Goal: Transaction & Acquisition: Purchase product/service

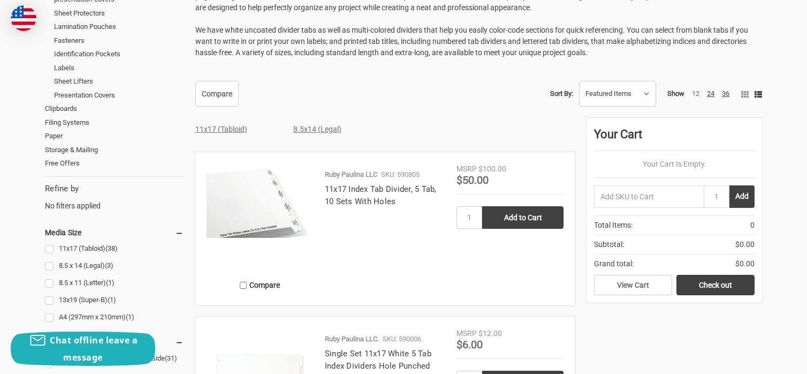
scroll to position [268, 0]
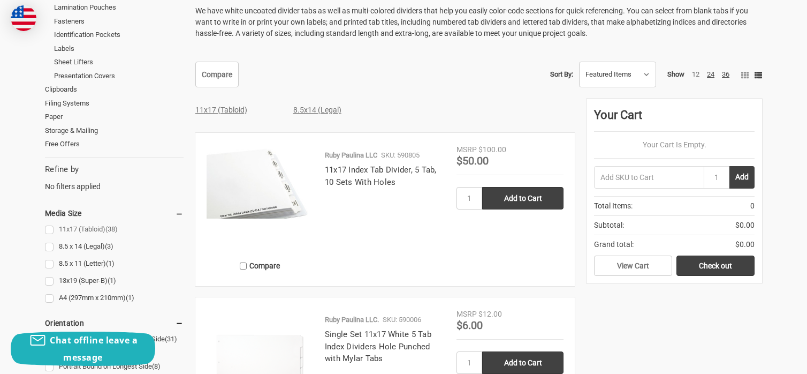
click at [49, 228] on link "11x17 (Tabloid) (38)" at bounding box center [114, 229] width 139 height 14
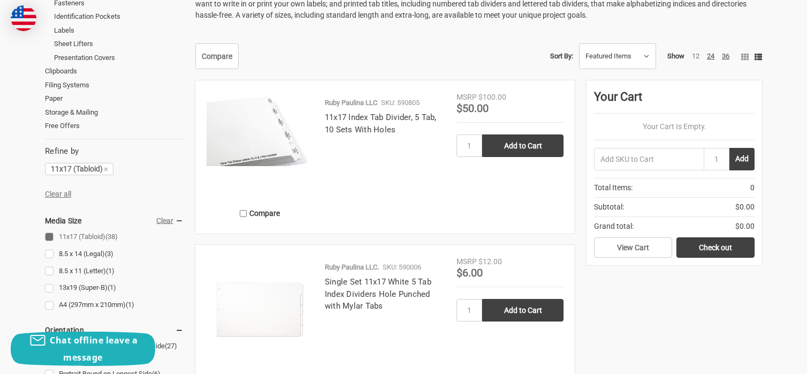
scroll to position [268, 0]
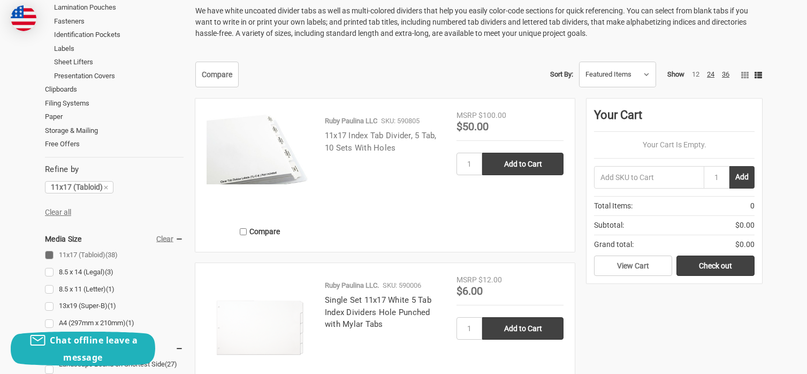
click at [352, 134] on link "11x17 Index Tab Divider, 5 Tab, 10 Sets With Holes" at bounding box center [381, 142] width 112 height 22
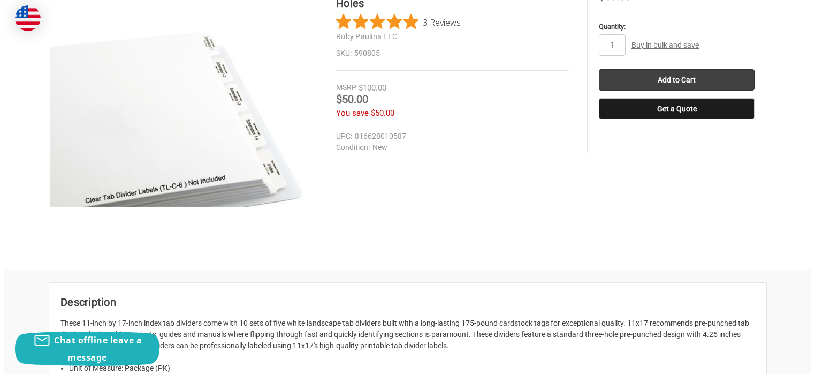
scroll to position [214, 0]
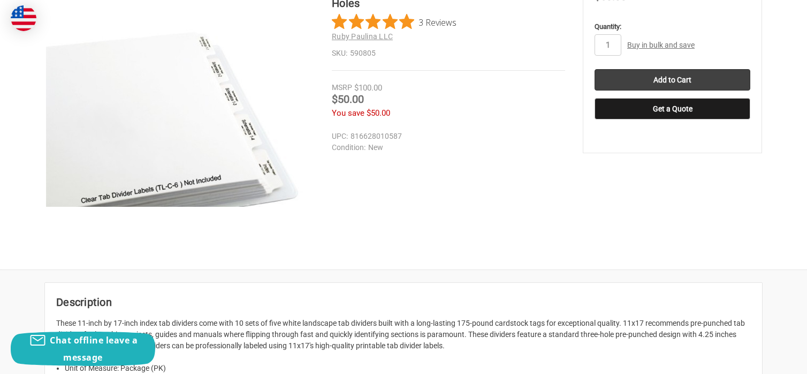
click at [664, 45] on link "Buy in bulk and save" at bounding box center [660, 45] width 67 height 9
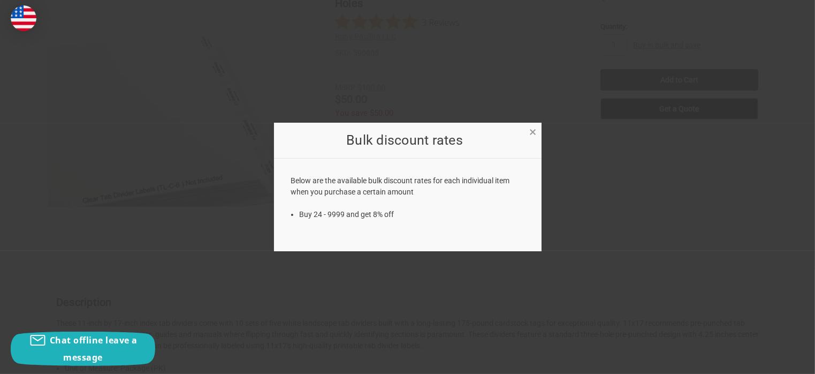
click at [534, 132] on span "×" at bounding box center [533, 132] width 7 height 16
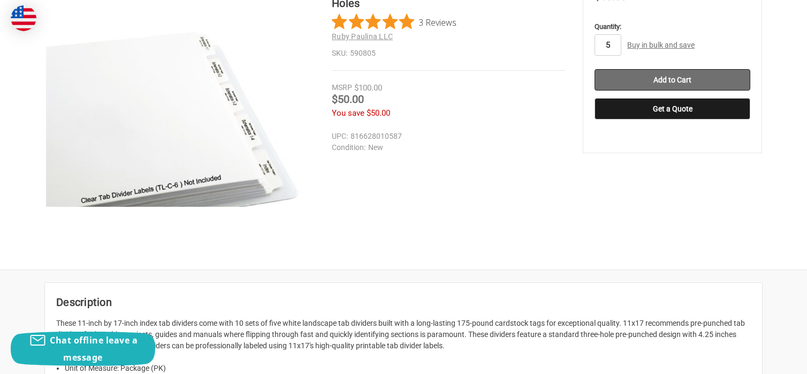
type input "5"
click at [668, 78] on input "Add to Cart" at bounding box center [673, 79] width 156 height 21
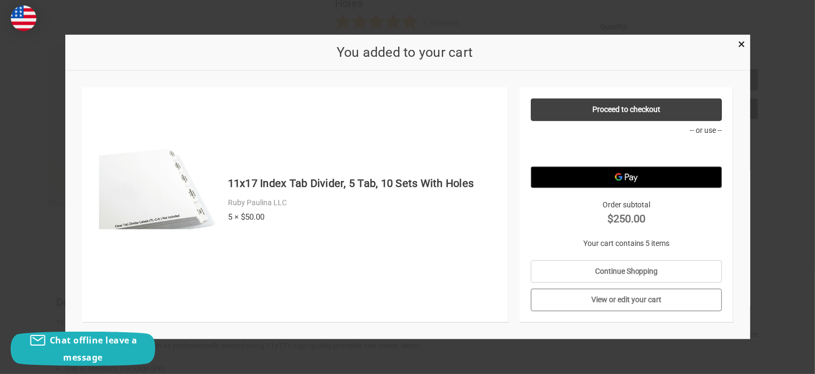
click at [648, 299] on link "View or edit your cart" at bounding box center [626, 299] width 191 height 22
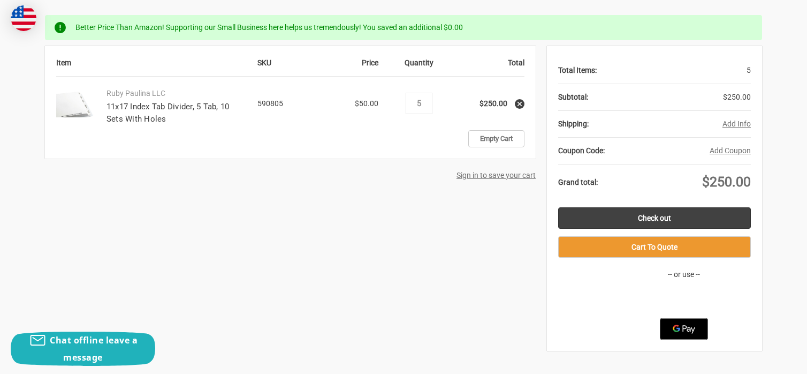
scroll to position [214, 0]
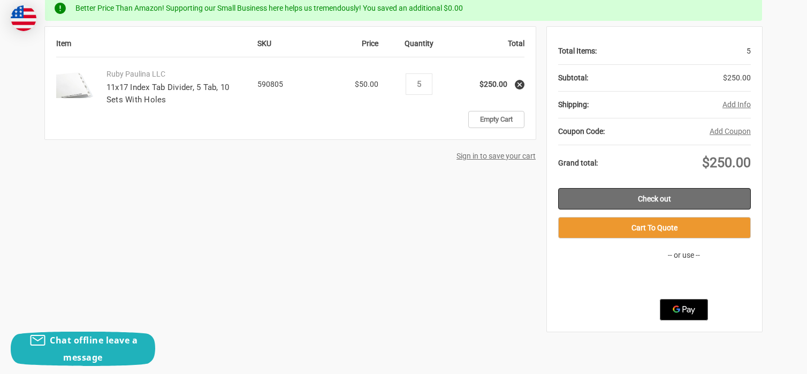
click at [643, 195] on link "Check out" at bounding box center [654, 198] width 193 height 21
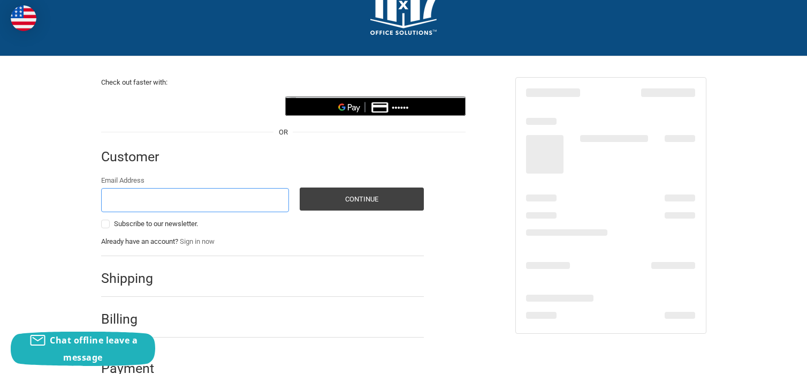
scroll to position [64, 0]
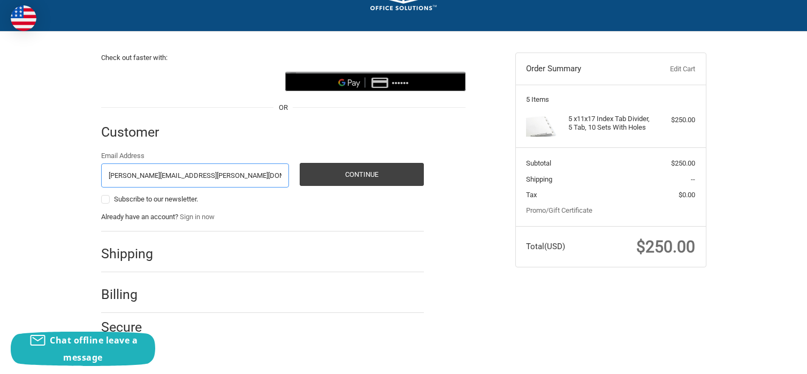
type input "andra.huston@vigor.net"
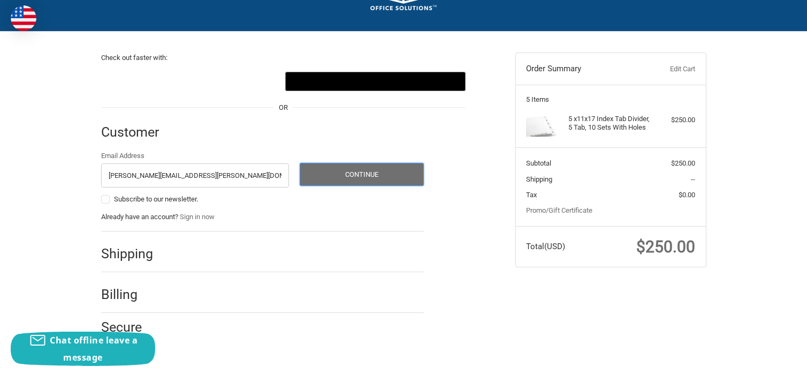
click at [368, 177] on button "Continue" at bounding box center [362, 174] width 124 height 23
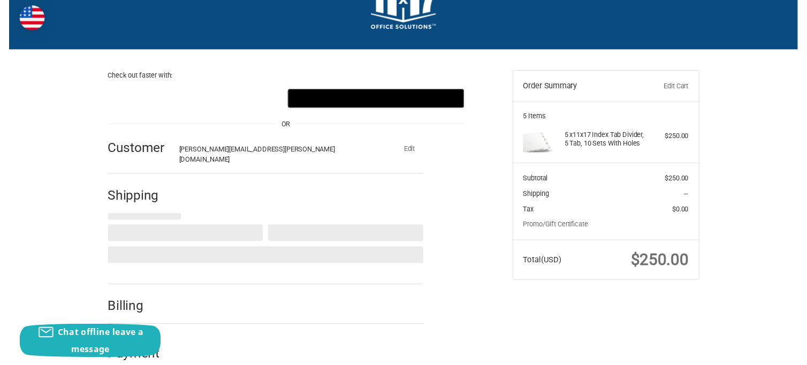
scroll to position [0, 0]
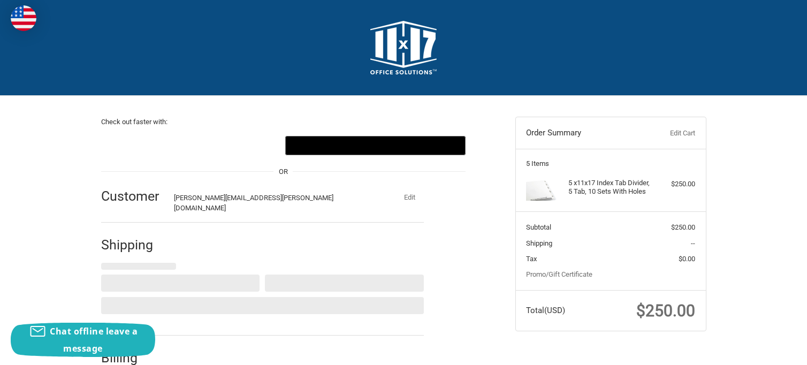
select select "US"
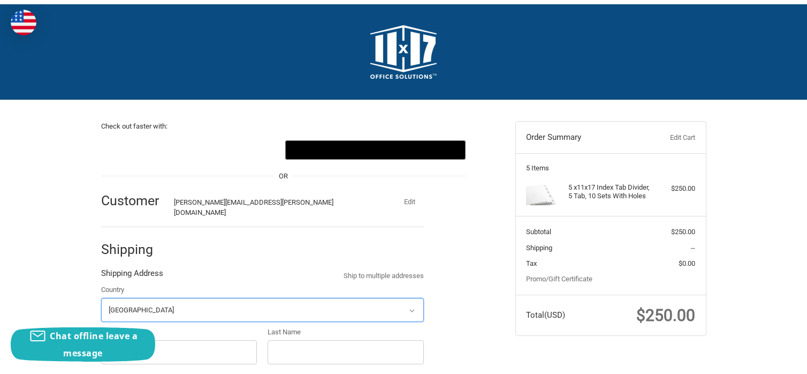
scroll to position [64, 0]
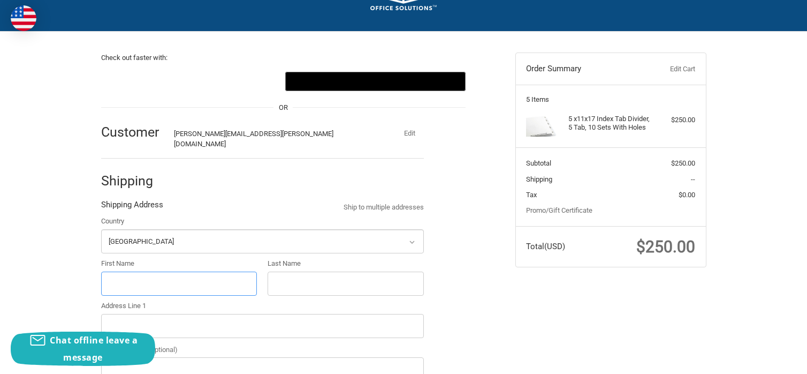
click at [207, 276] on input "First Name" at bounding box center [179, 283] width 156 height 24
type input "Andra"
type input "Huston"
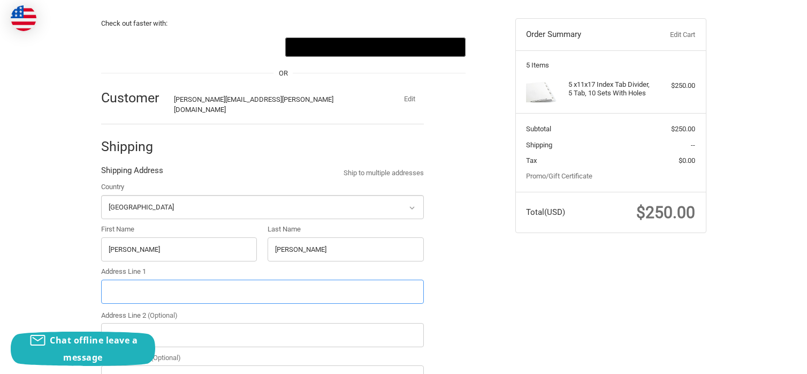
scroll to position [171, 0]
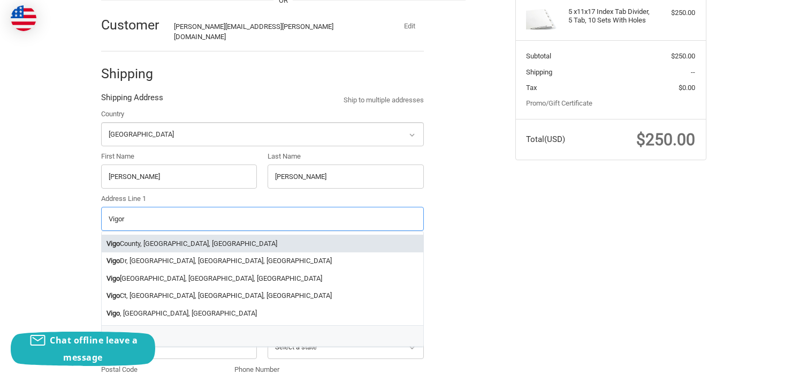
type input "Vigor"
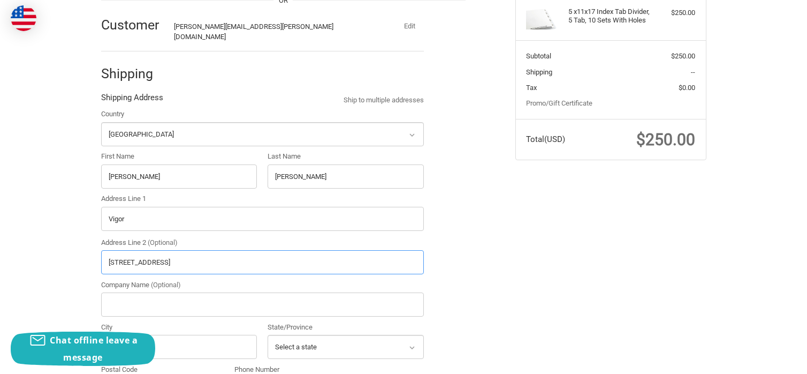
type input "9700 SE Lawnfield Rd"
drag, startPoint x: 130, startPoint y: 214, endPoint x: 63, endPoint y: 210, distance: 67.0
click at [63, 210] on div "Check out faster with: @import url(//fonts.googleapis.com/css?family=Google+San…" at bounding box center [403, 318] width 807 height 787
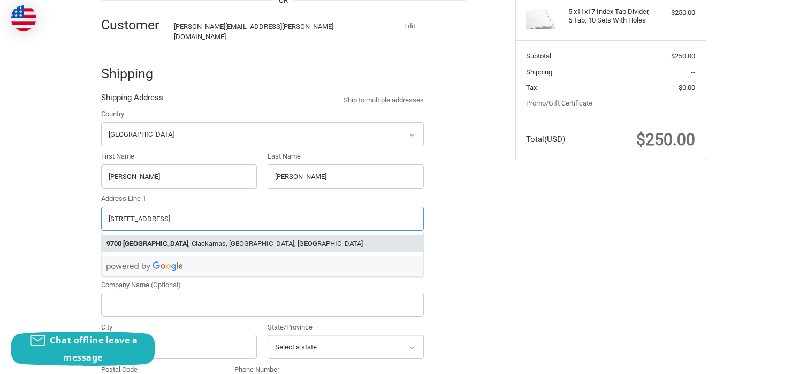
click at [211, 239] on li "9700 Southeast Lawnfield Road , Clackamas, OR, USA" at bounding box center [263, 243] width 322 height 18
type input "9700 Southeast Lawnfield Road"
type input "Clackamas"
type input "97015"
select select "OR"
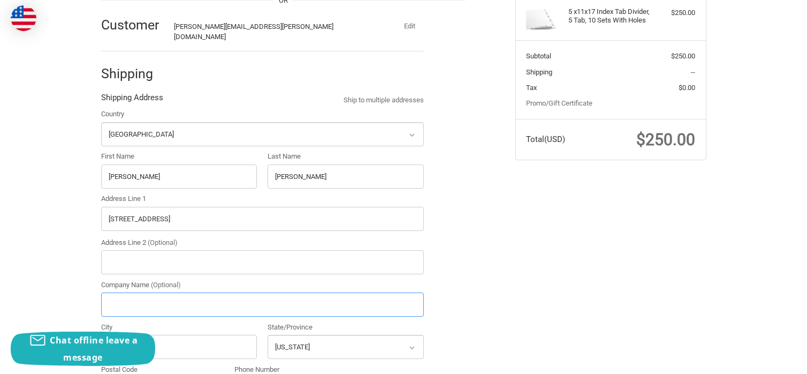
click at [176, 300] on input "Company Name (Optional)" at bounding box center [262, 304] width 323 height 24
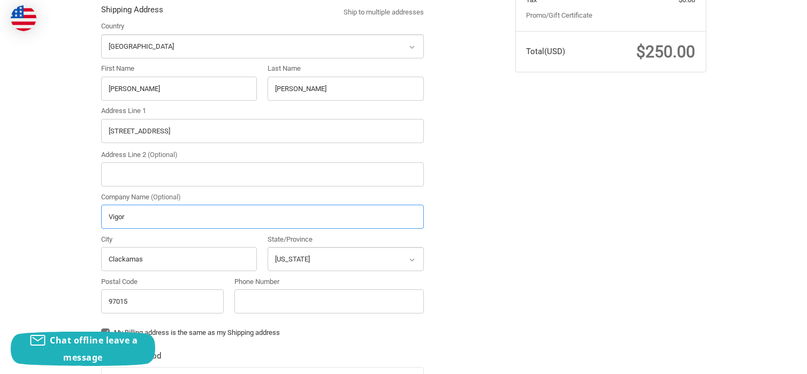
scroll to position [278, 0]
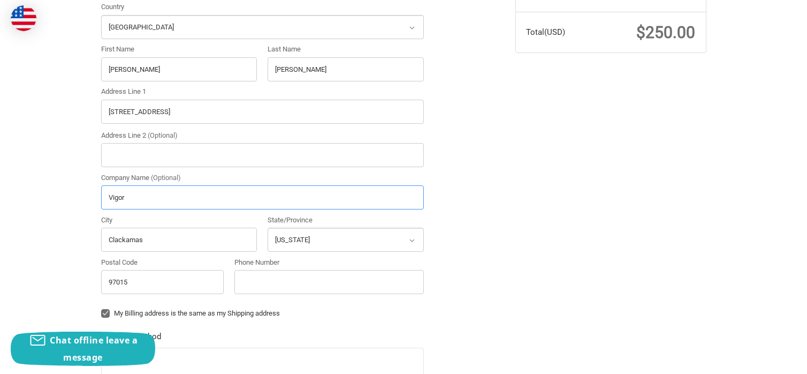
type input "Vigor"
click at [268, 275] on input "Phone Number" at bounding box center [328, 282] width 189 height 24
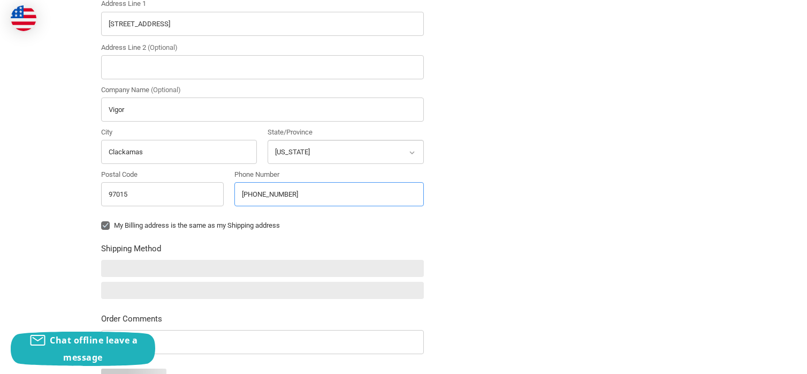
scroll to position [385, 0]
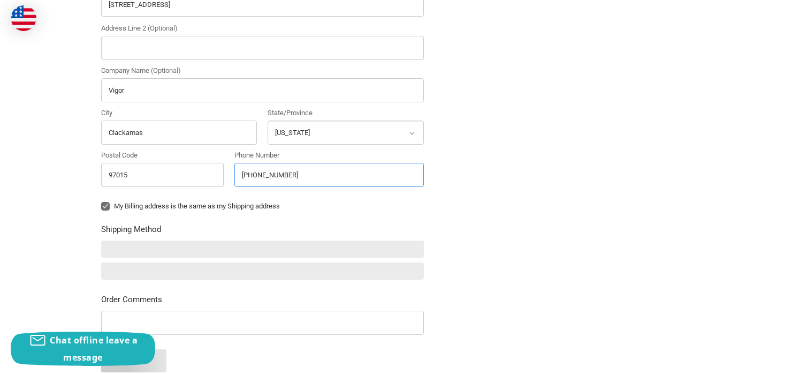
type input "971-204-9496"
click at [221, 242] on div at bounding box center [262, 248] width 323 height 17
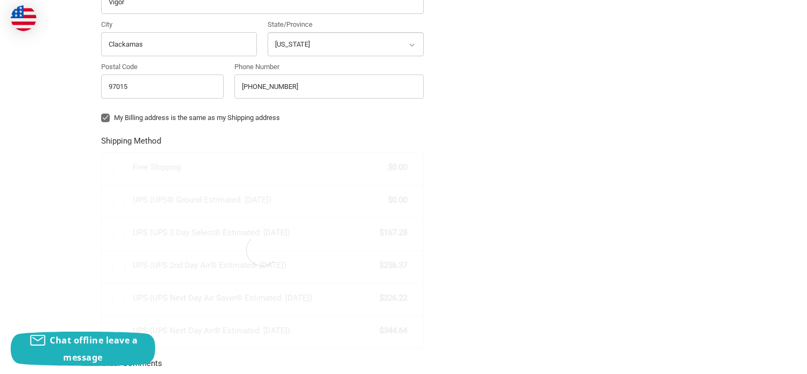
radio input "true"
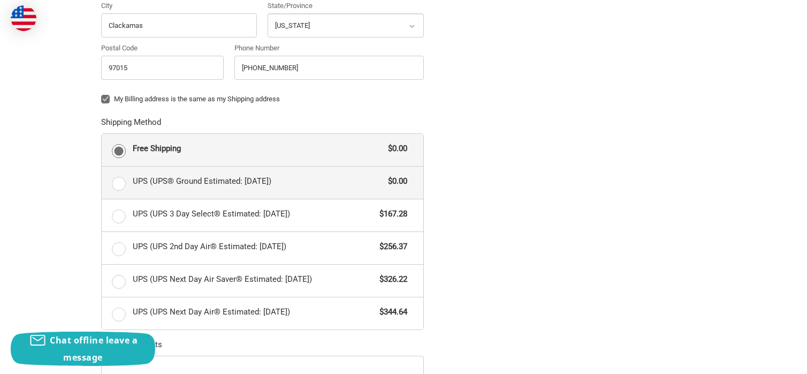
click at [119, 175] on label "UPS (UPS® Ground Estimated: Mon, Sep 8) $0.00" at bounding box center [263, 182] width 322 height 32
click at [102, 167] on input "UPS (UPS® Ground Estimated: Mon, Sep 8) $0.00" at bounding box center [102, 166] width 1 height 1
radio input "true"
click at [117, 142] on label "Free Shipping $0.00" at bounding box center [263, 150] width 322 height 32
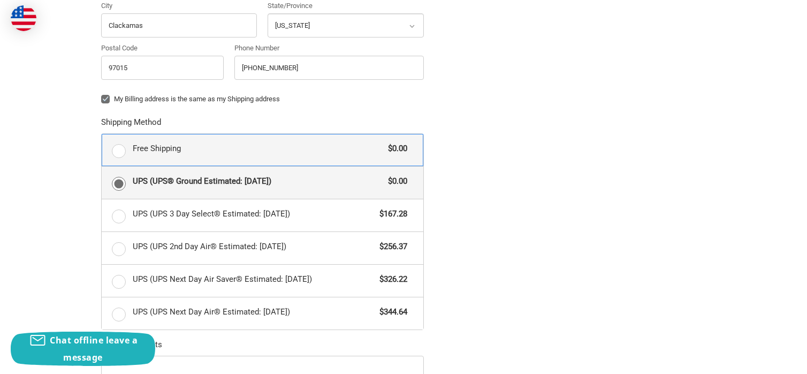
click at [102, 134] on input "Free Shipping $0.00" at bounding box center [102, 134] width 1 height 1
radio input "true"
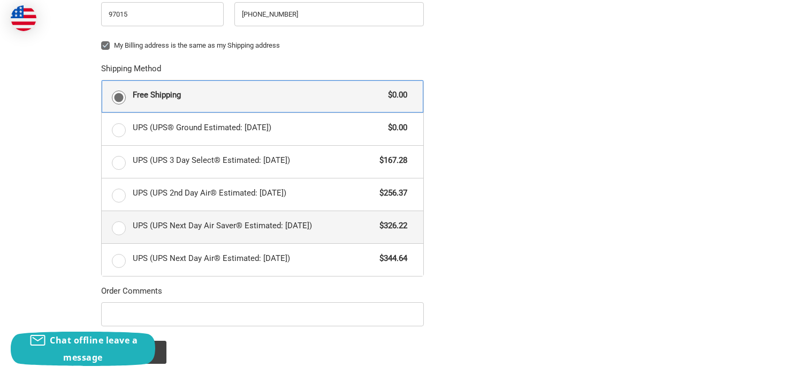
scroll to position [599, 0]
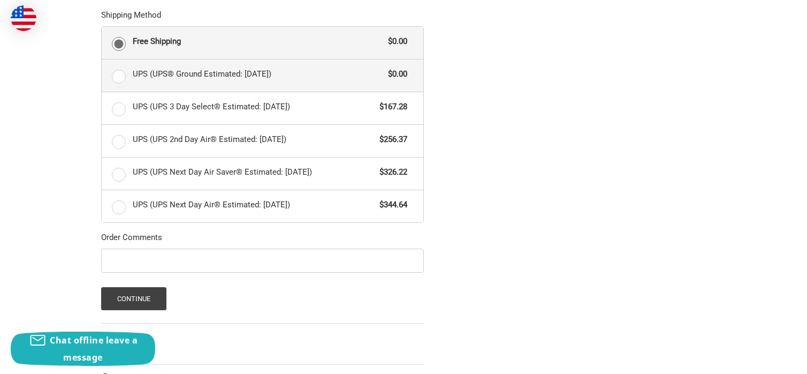
click at [119, 69] on label "UPS (UPS® Ground Estimated: Mon, Sep 8) $0.00" at bounding box center [263, 75] width 322 height 32
click at [102, 60] on input "UPS (UPS® Ground Estimated: Mon, Sep 8) $0.00" at bounding box center [102, 59] width 1 height 1
radio input "true"
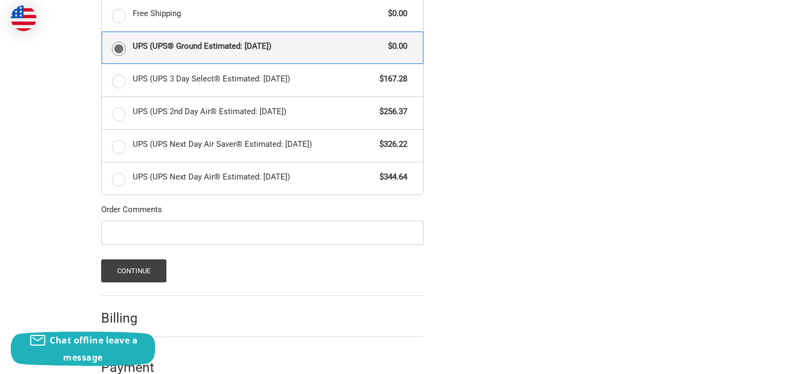
scroll to position [642, 0]
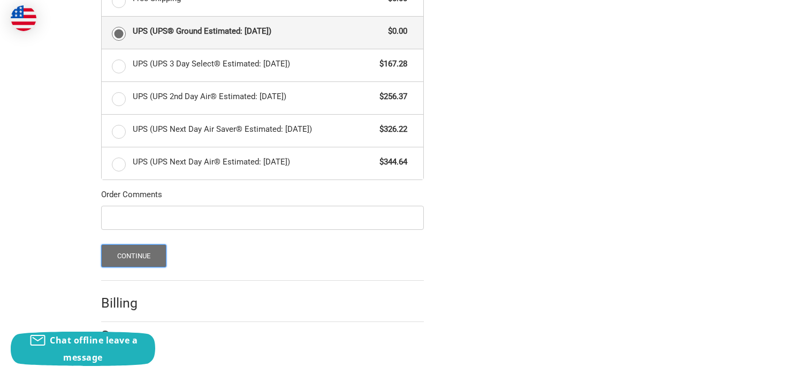
click at [146, 246] on button "Continue" at bounding box center [134, 255] width 66 height 23
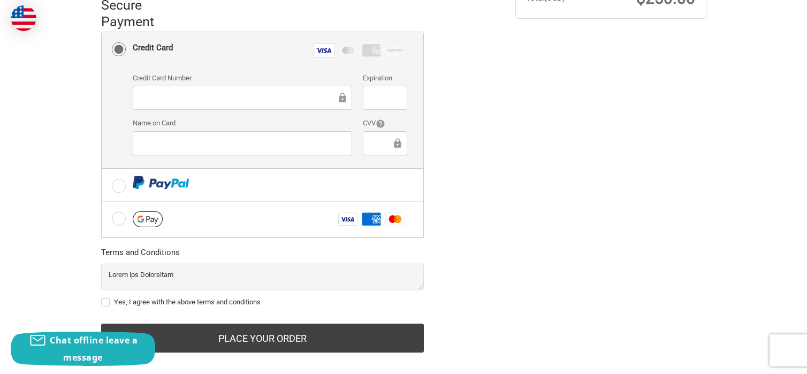
scroll to position [317, 0]
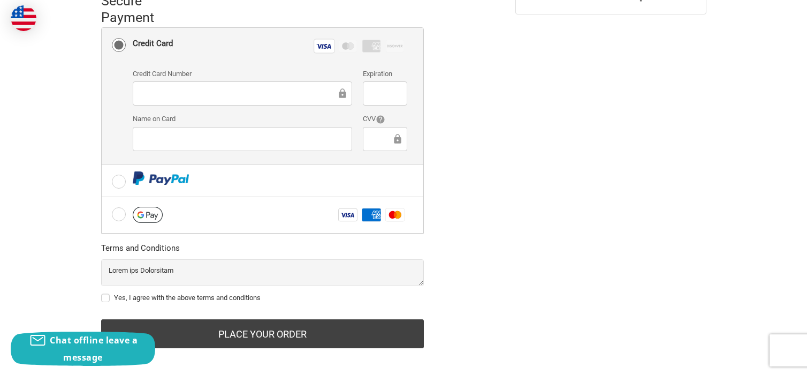
click at [107, 293] on label "Yes, I agree with the above terms and conditions" at bounding box center [262, 297] width 323 height 9
click at [102, 292] on input "Yes, I agree with the above terms and conditions" at bounding box center [101, 292] width 1 height 1
checkbox input "true"
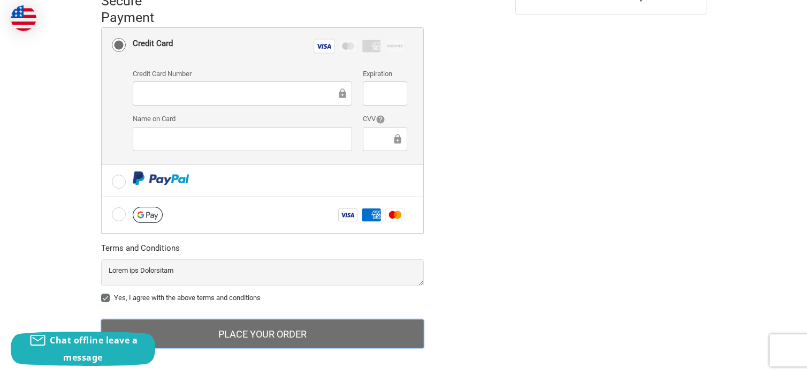
click at [206, 330] on button "Place Your Order" at bounding box center [262, 333] width 323 height 29
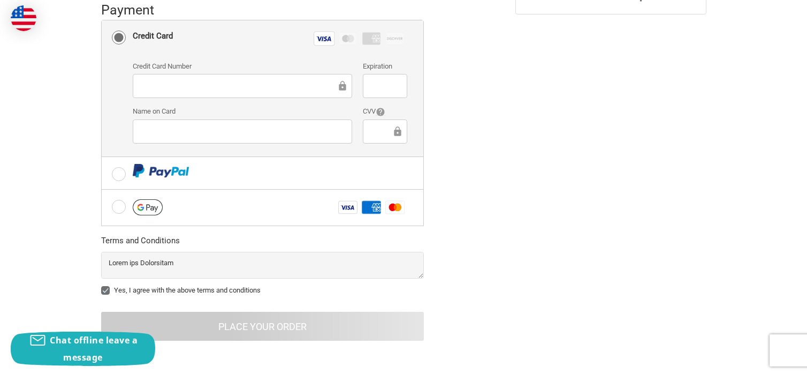
scroll to position [31, 0]
